Goal: Task Accomplishment & Management: Manage account settings

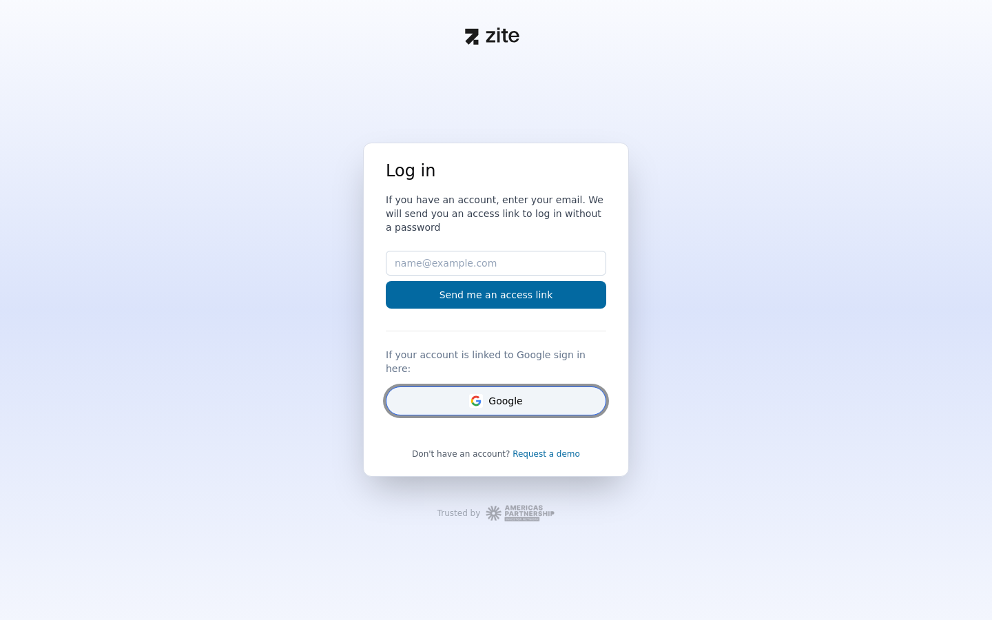
click at [492, 397] on button "Google" at bounding box center [496, 400] width 220 height 29
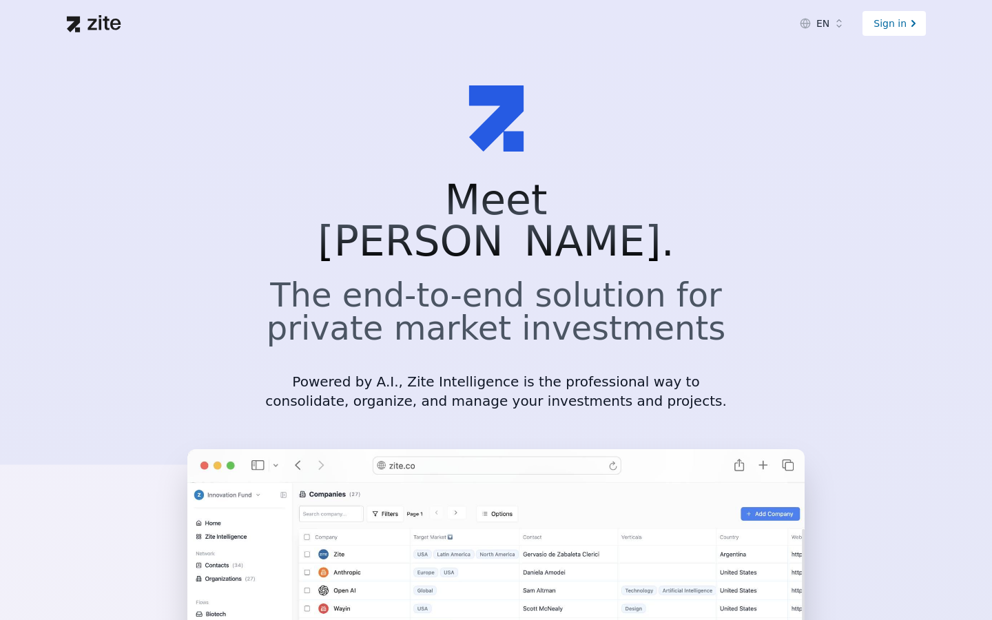
click at [886, 33] on div "Sign in" at bounding box center [893, 23] width 63 height 25
click at [897, 12] on div "Sign in" at bounding box center [893, 23] width 63 height 25
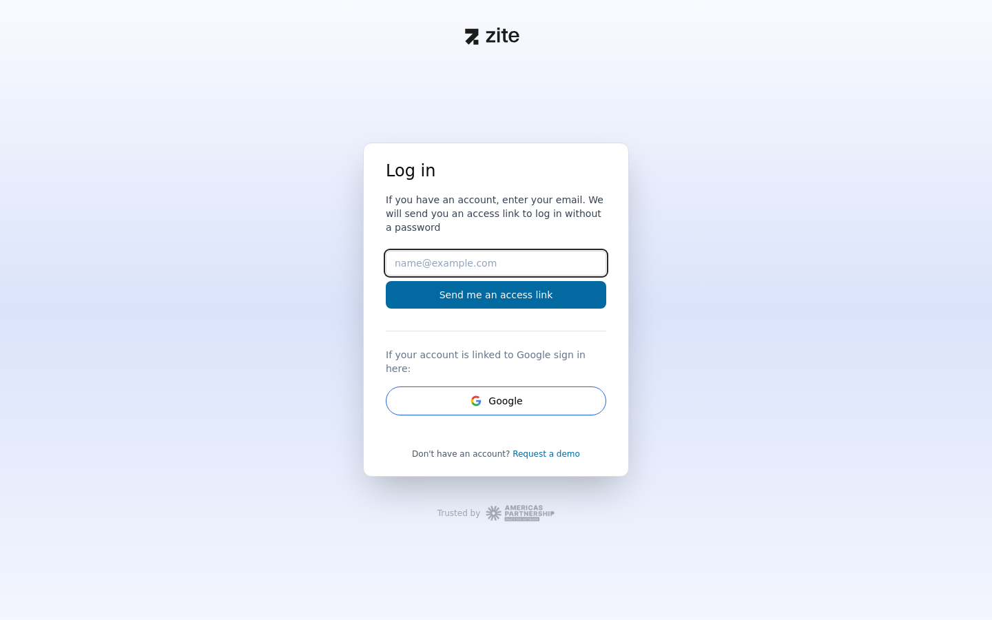
click at [534, 272] on input "Email" at bounding box center [496, 263] width 220 height 25
type input "e.kerckhoff@gmail.com"
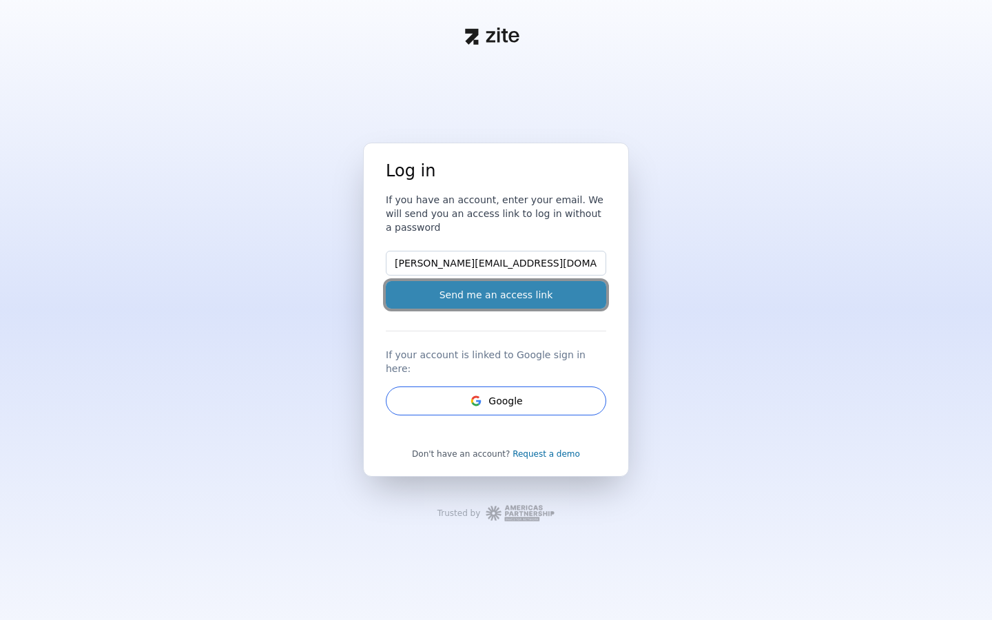
click at [517, 305] on button "Send me an access link" at bounding box center [496, 295] width 220 height 28
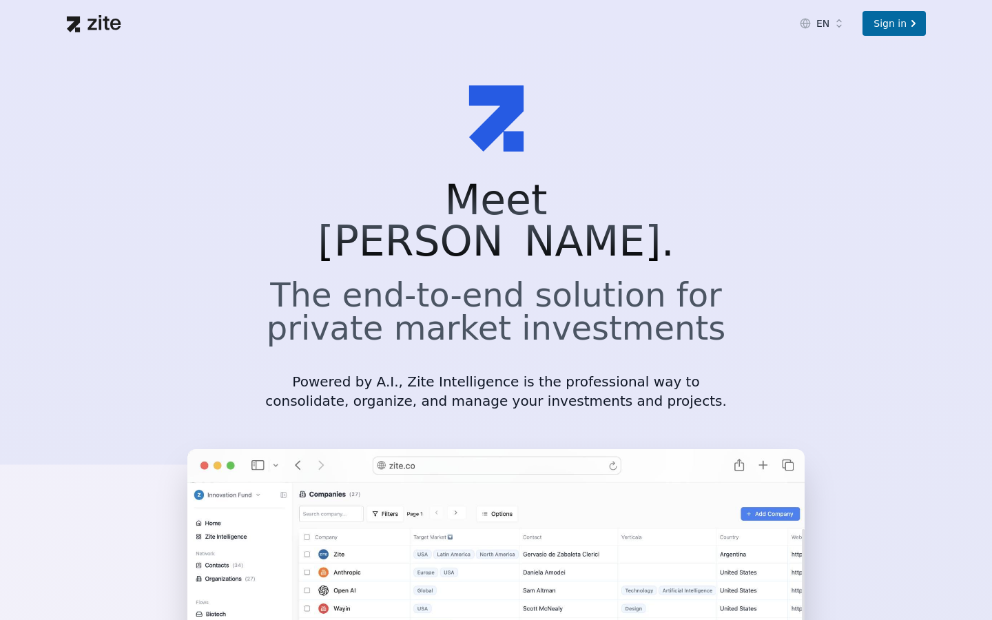
click at [715, 278] on h2 "The end-to-end solution for private market investments" at bounding box center [495, 311] width 463 height 66
click at [883, 30] on div "Sign in" at bounding box center [893, 23] width 63 height 25
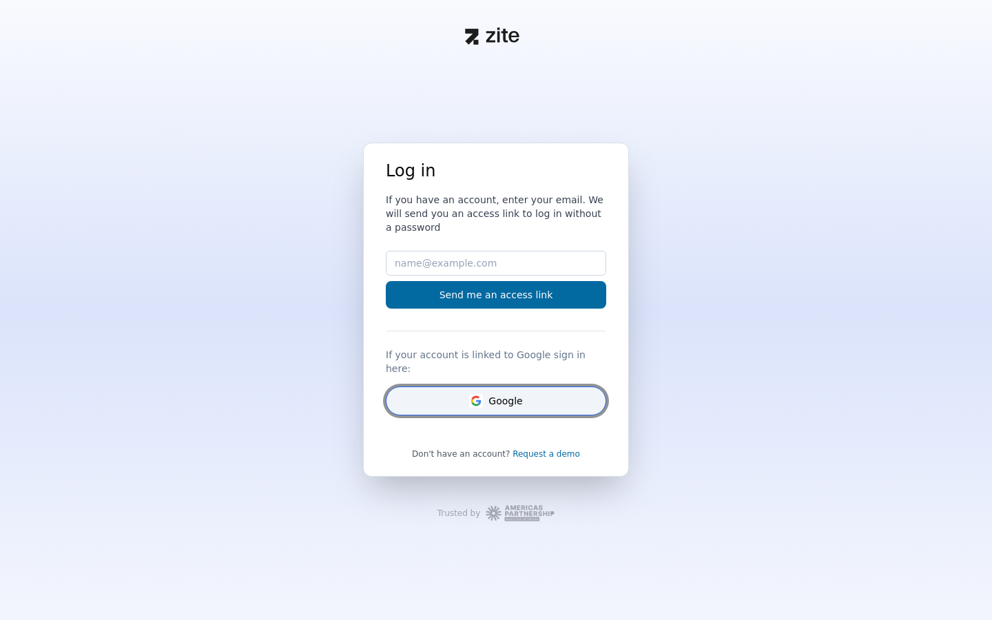
click at [496, 386] on button "Google" at bounding box center [496, 400] width 220 height 29
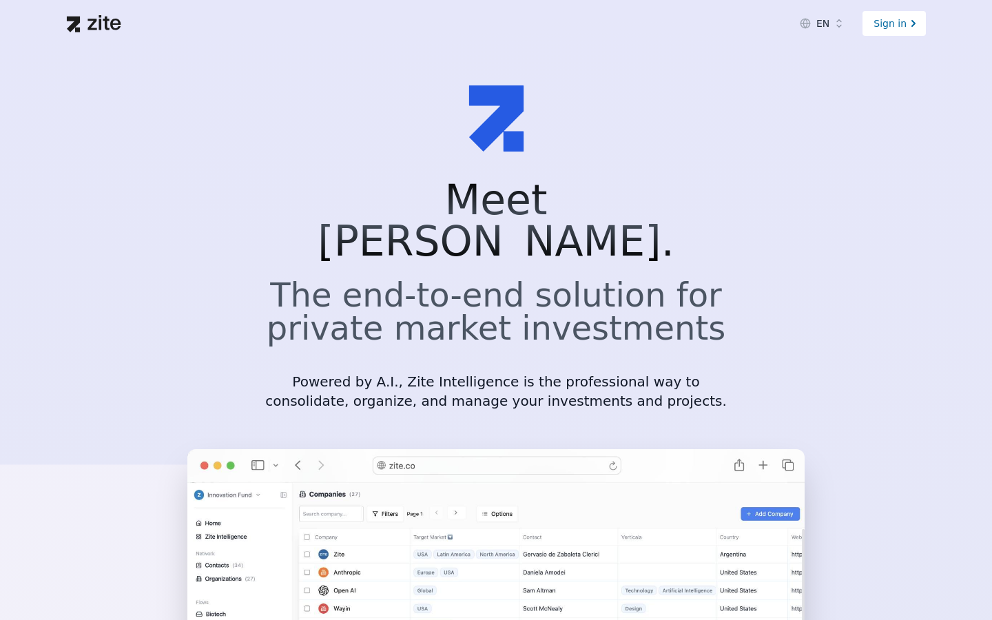
click at [886, 32] on div "Sign in" at bounding box center [893, 23] width 63 height 25
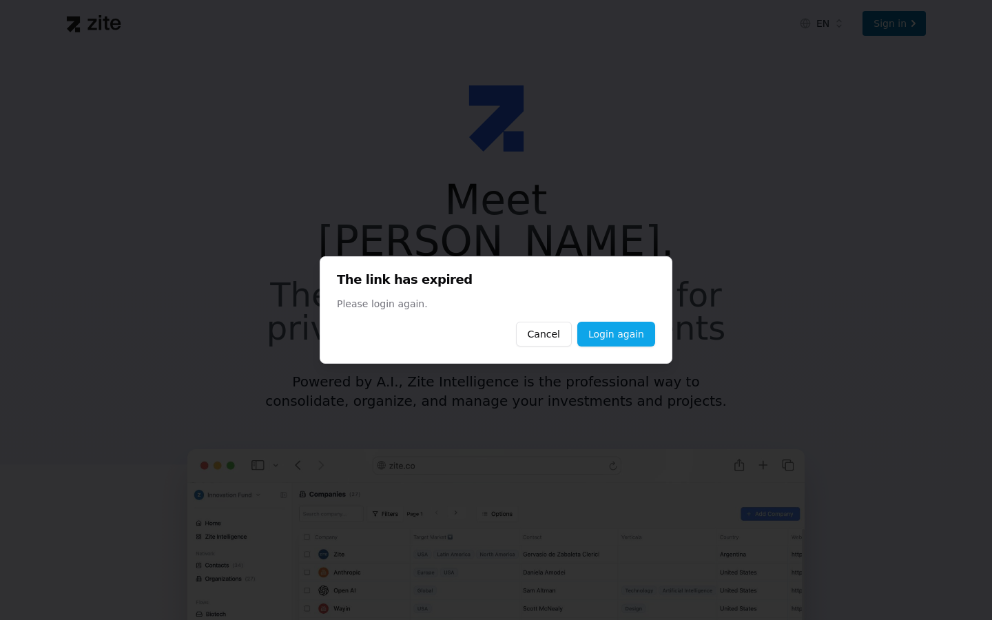
click at [605, 335] on link "Login again" at bounding box center [616, 334] width 78 height 25
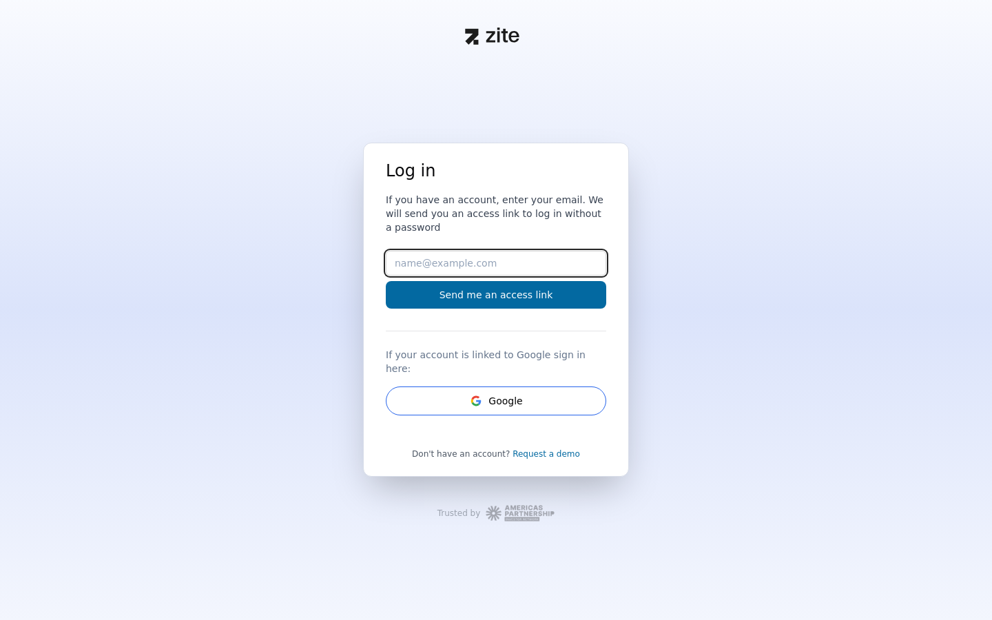
click at [511, 275] on input "Email" at bounding box center [496, 263] width 220 height 25
type input "e.kerckhoff@gmail.com"
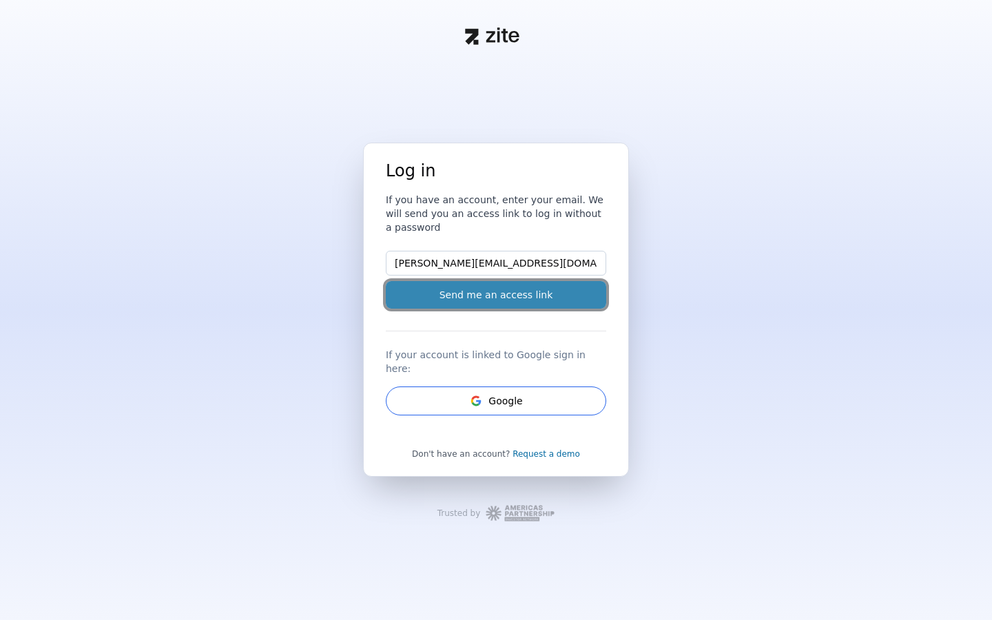
click at [506, 303] on button "Send me an access link" at bounding box center [496, 295] width 220 height 28
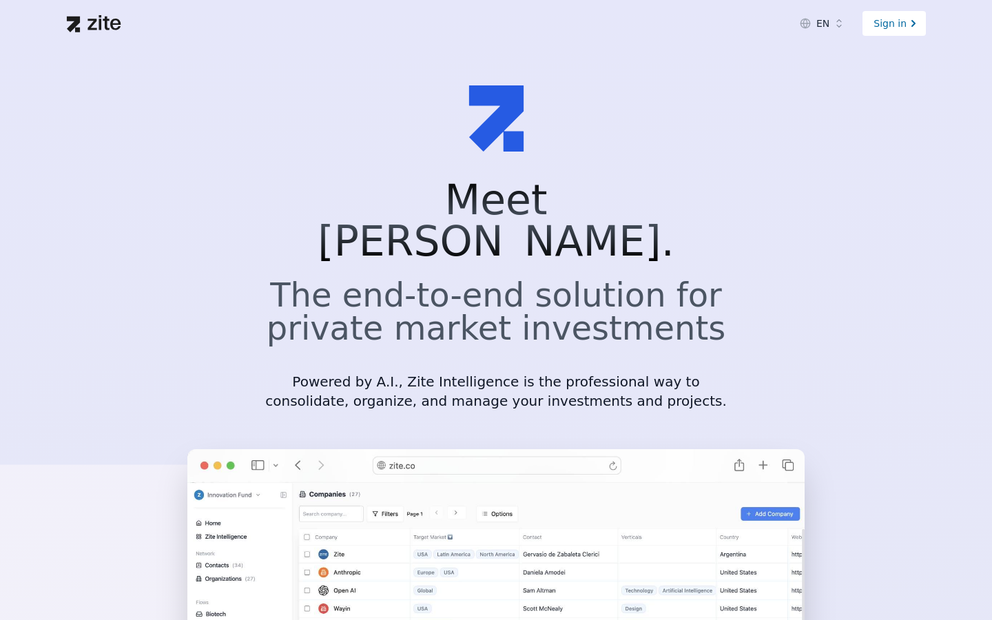
click at [892, 20] on div "Sign in" at bounding box center [893, 23] width 63 height 25
